Goal: Task Accomplishment & Management: Manage account settings

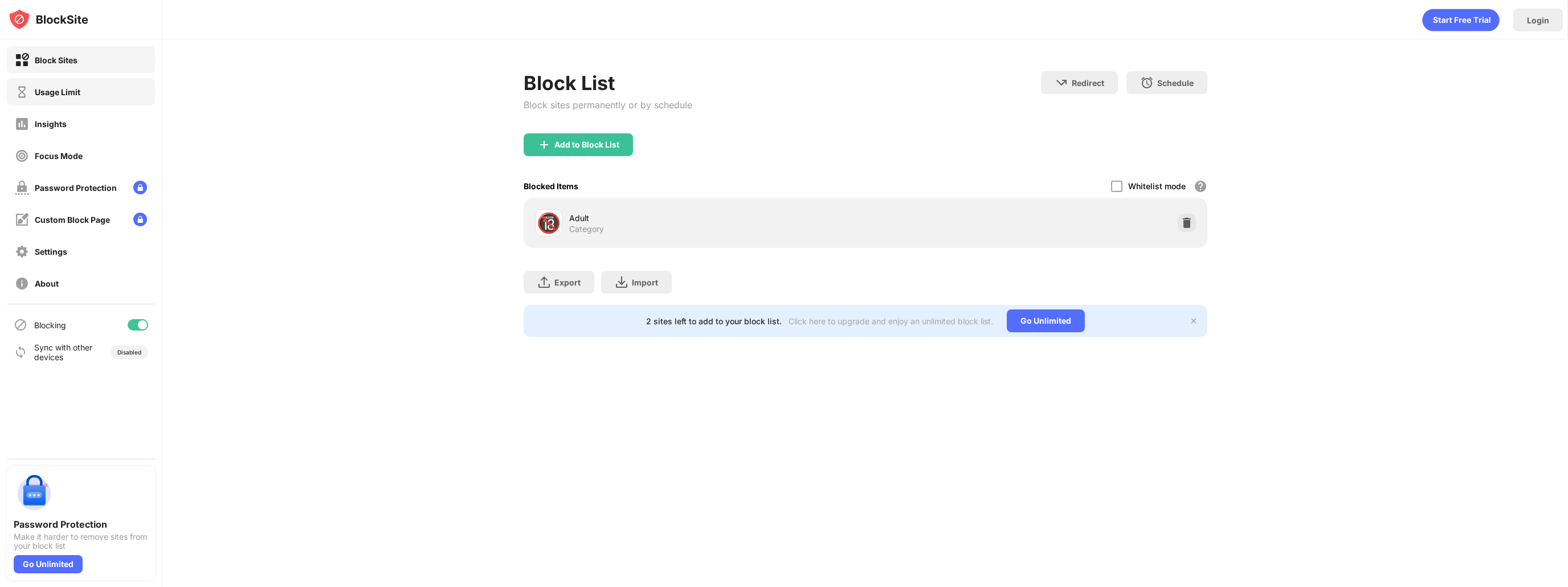
click at [77, 97] on div "Usage Limit" at bounding box center [80, 91] width 148 height 27
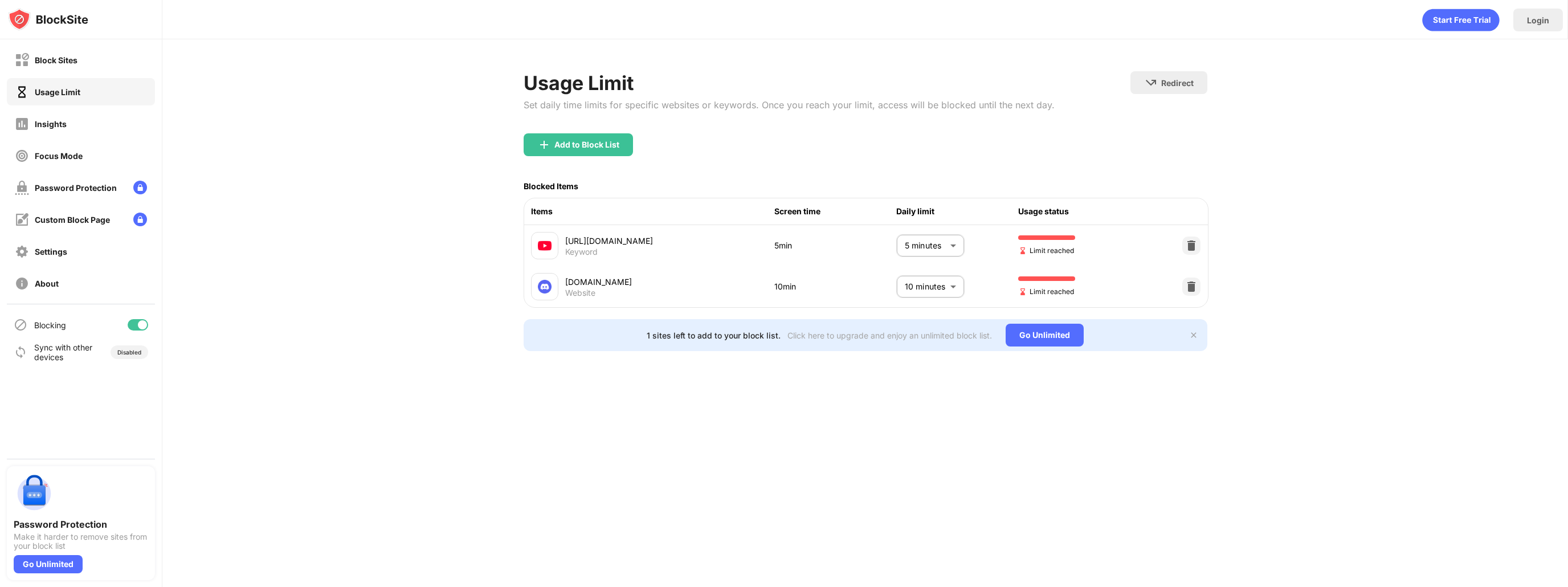
click at [929, 287] on body "Block Sites Usage Limit Insights Focus Mode Password Protection Custom Block Pa…" at bounding box center [784, 294] width 1568 height 587
click at [917, 359] on li "5 minutes" at bounding box center [908, 350] width 99 height 26
type input "*"
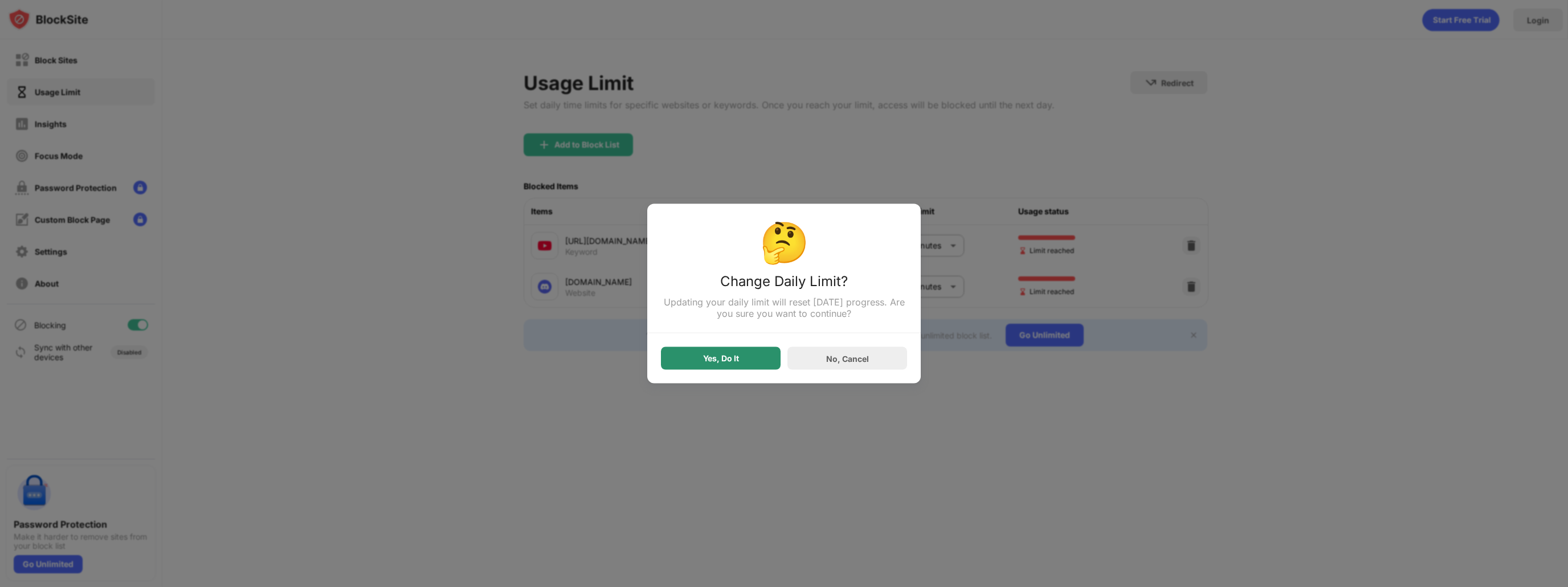
click at [718, 353] on div "Yes, Do It" at bounding box center [721, 358] width 120 height 23
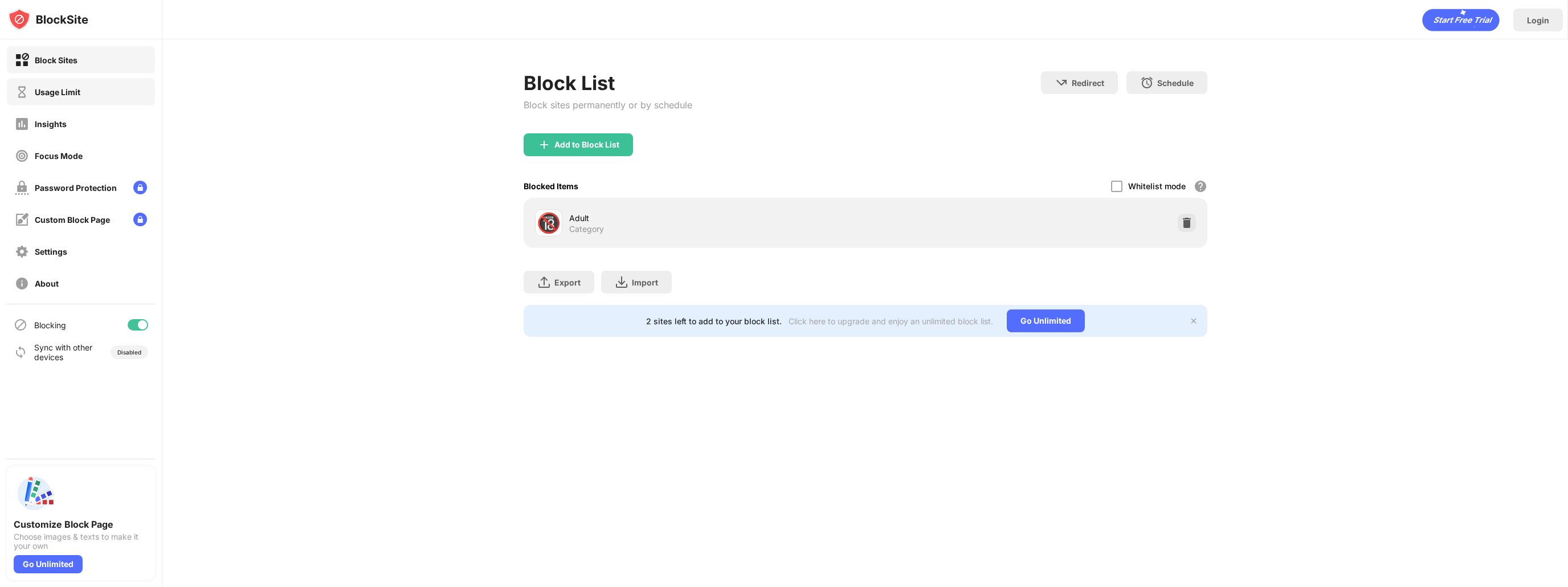
click at [59, 69] on div "Block Sites" at bounding box center [80, 60] width 148 height 27
click at [59, 74] on div "Block Sites Usage Limit Insights Focus Mode Password Protection Custom Block Pa…" at bounding box center [81, 172] width 162 height 264
click at [55, 79] on div "Usage Limit" at bounding box center [80, 91] width 148 height 27
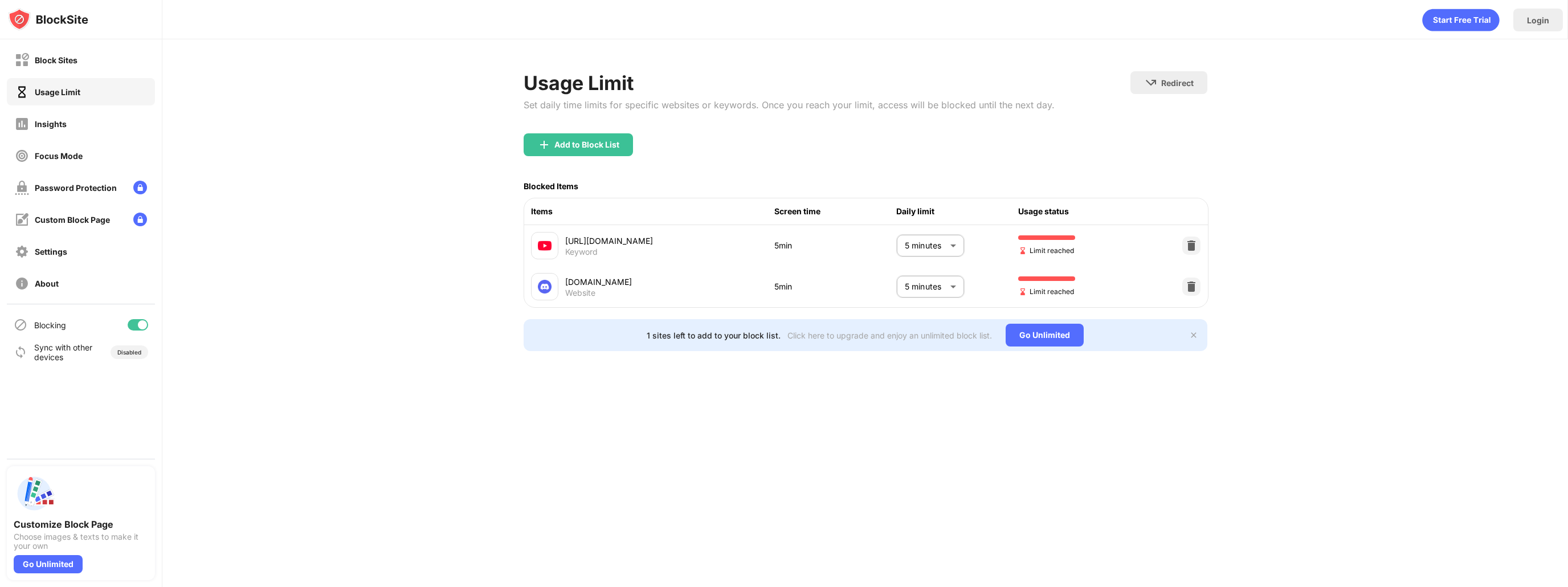
click at [952, 297] on body "Block Sites Usage Limit Insights Focus Mode Password Protection Custom Block Pa…" at bounding box center [784, 294] width 1568 height 587
click at [926, 380] on p "10 minutes" at bounding box center [922, 377] width 58 height 13
type input "**"
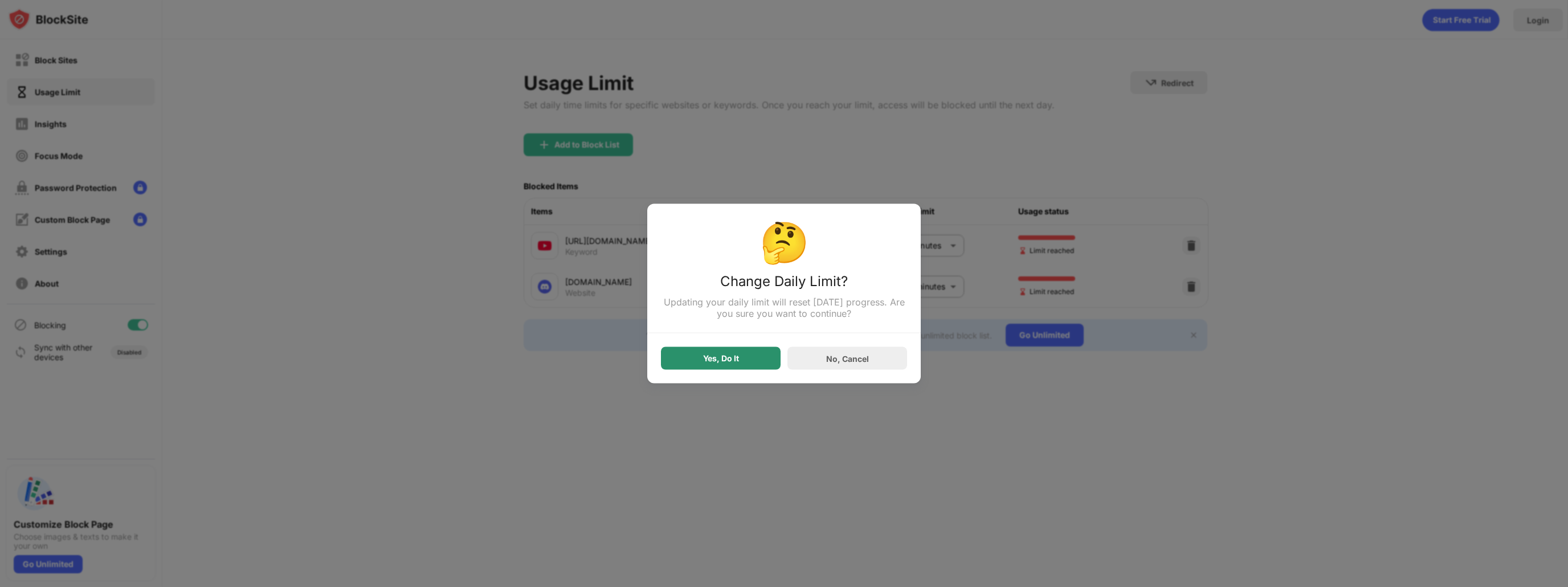
click at [712, 368] on div "Yes, Do It" at bounding box center [721, 358] width 120 height 23
